Goal: Transaction & Acquisition: Download file/media

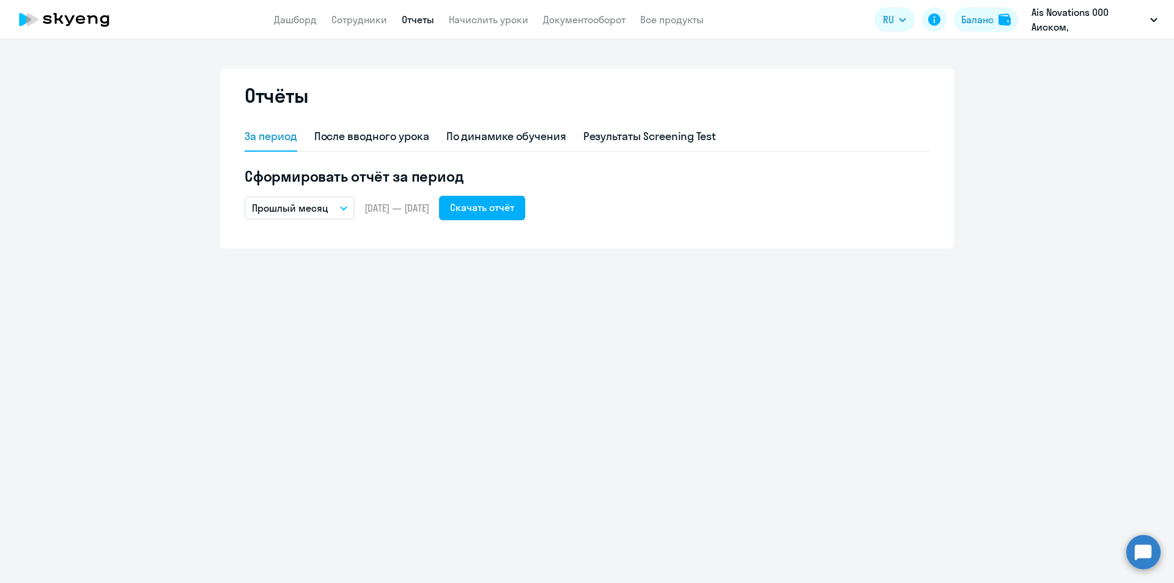
click at [417, 20] on link "Отчеты" at bounding box center [418, 19] width 32 height 12
click at [562, 18] on link "Документооборот" at bounding box center [584, 19] width 83 height 12
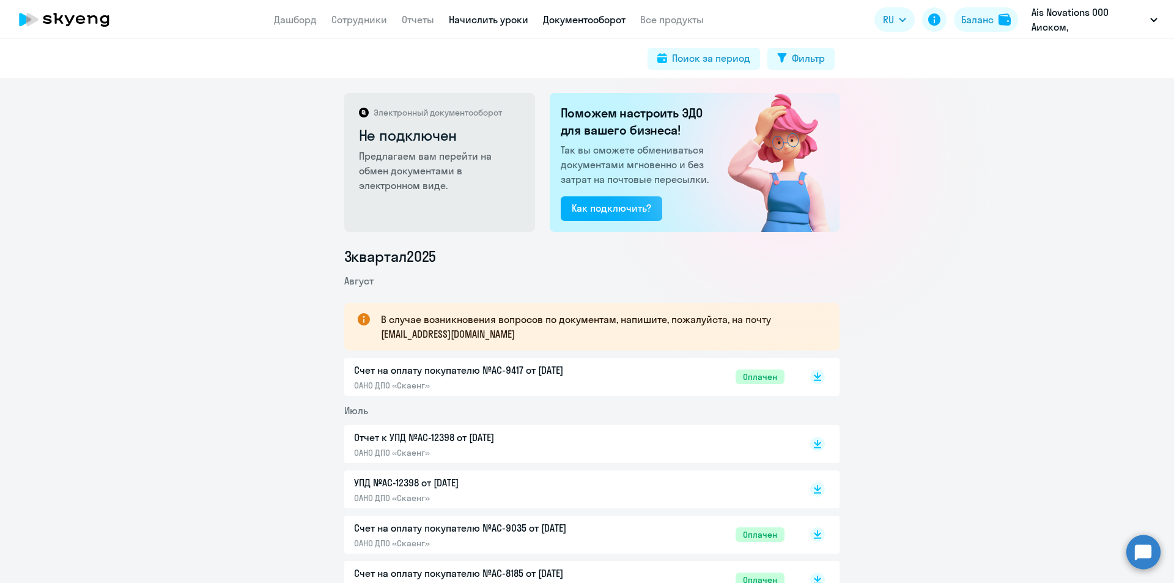
click at [468, 20] on link "Начислить уроки" at bounding box center [489, 19] width 80 height 12
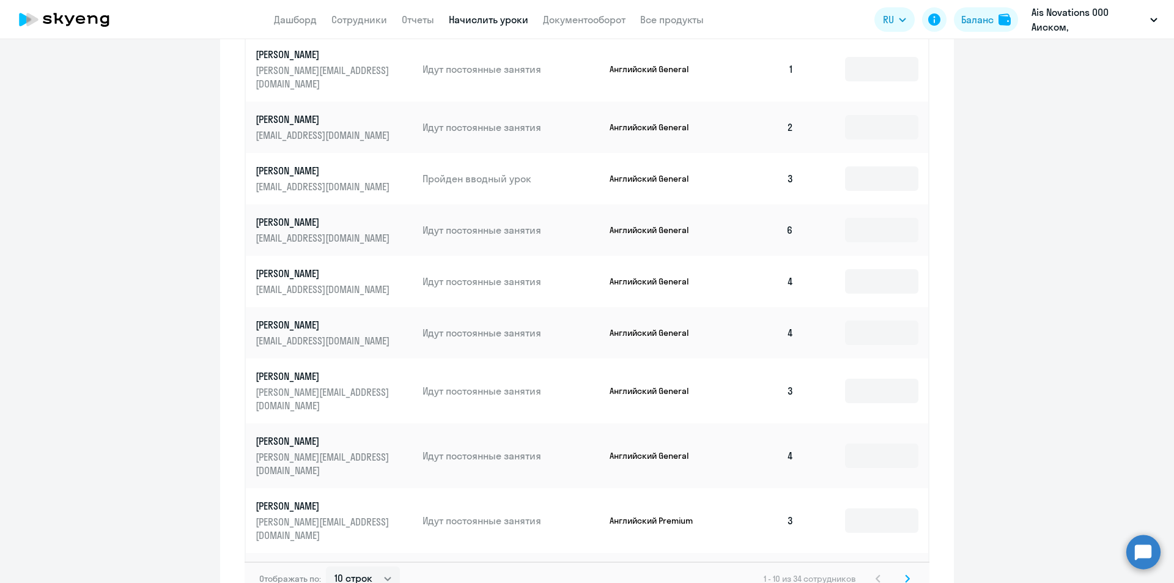
scroll to position [621, 0]
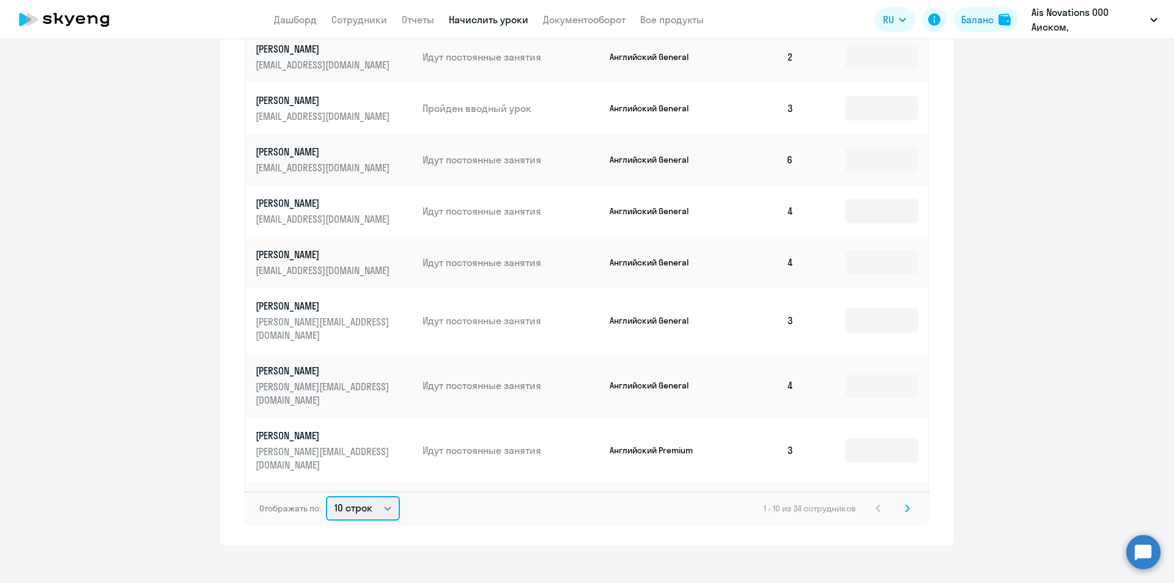
click at [387, 499] on select "10 строк 30 строк 50 строк" at bounding box center [363, 508] width 74 height 24
select select "50"
click at [326, 496] on select "10 строк 30 строк 50 строк" at bounding box center [363, 508] width 74 height 24
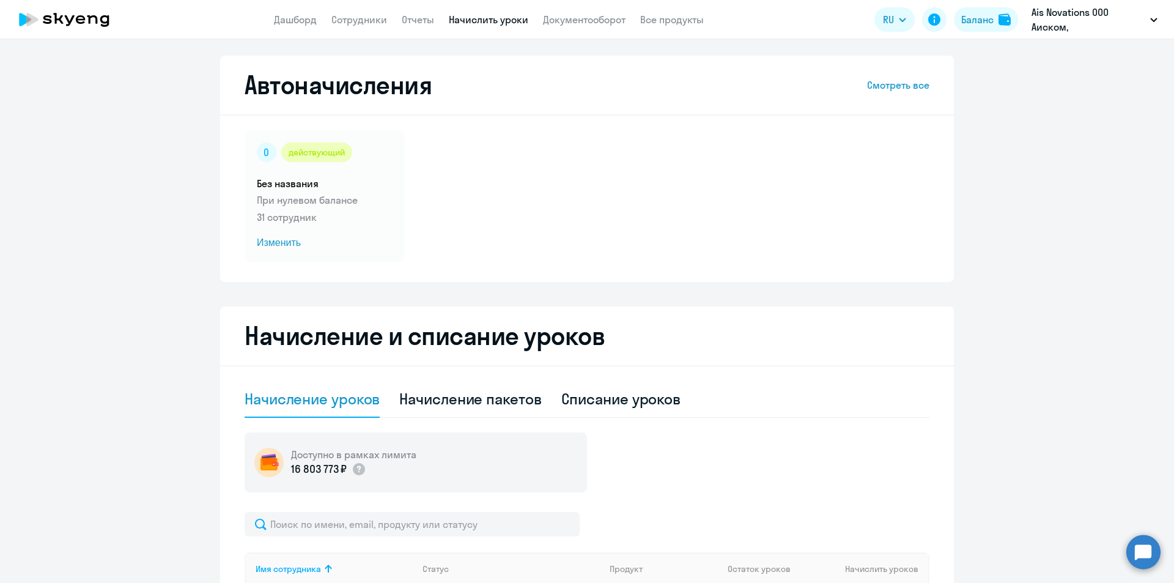
scroll to position [0, 0]
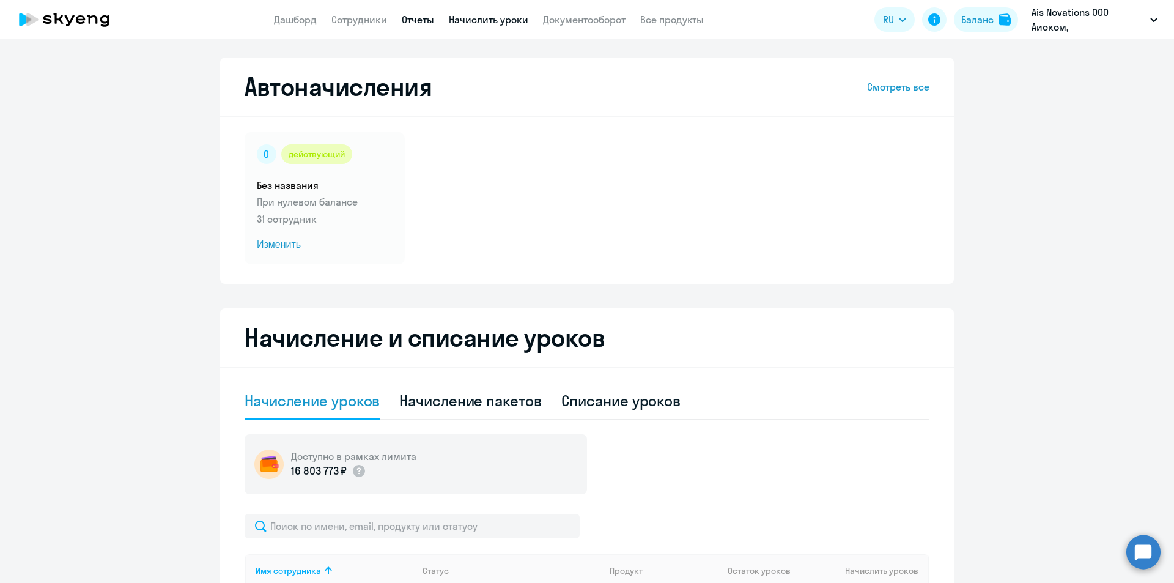
click at [410, 20] on link "Отчеты" at bounding box center [418, 19] width 32 height 12
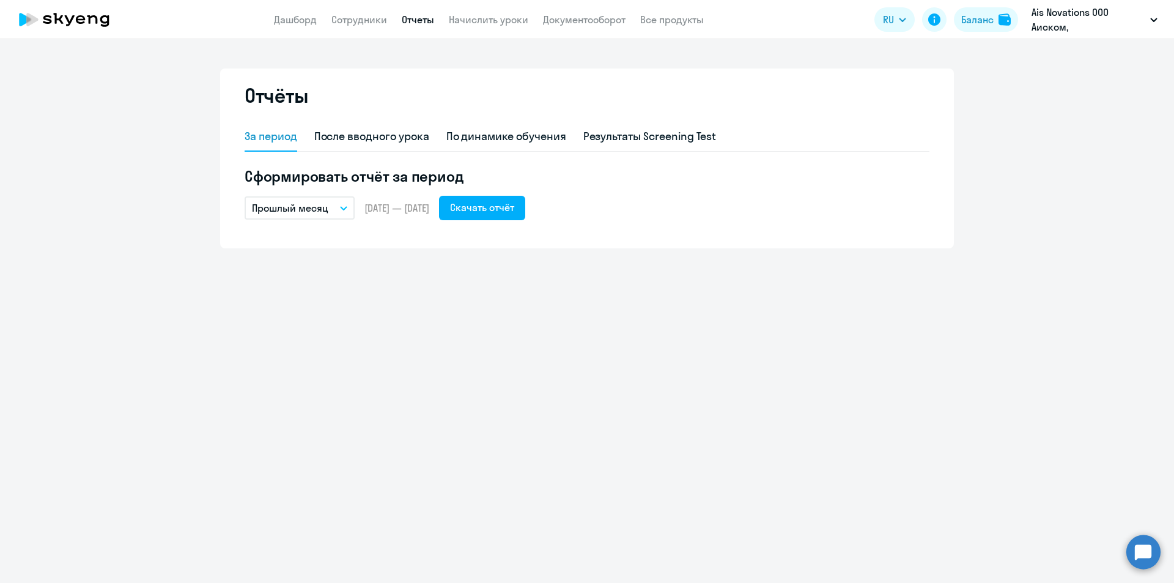
click at [345, 209] on icon "button" at bounding box center [343, 208] width 7 height 4
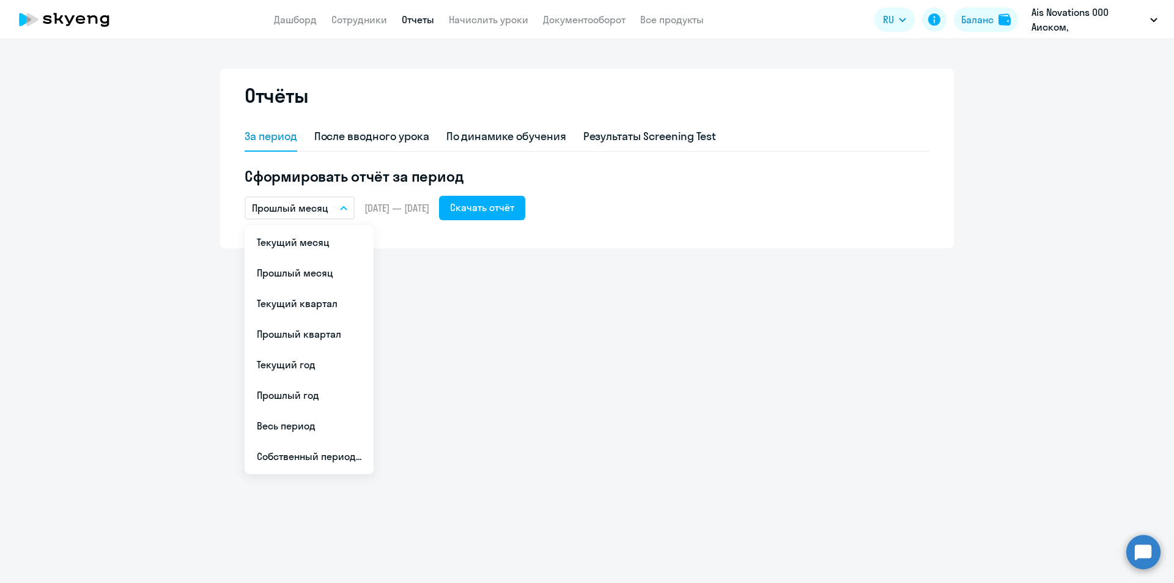
click at [324, 237] on li "Текущий месяц" at bounding box center [309, 242] width 129 height 31
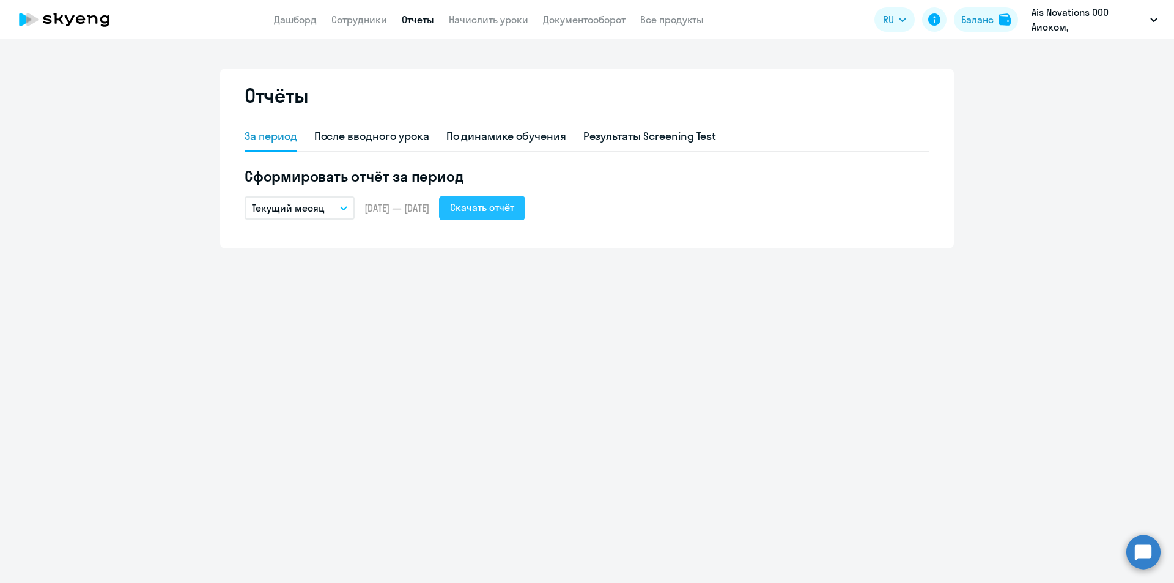
click at [514, 205] on div "Скачать отчёт" at bounding box center [482, 207] width 64 height 15
